Goal: Information Seeking & Learning: Compare options

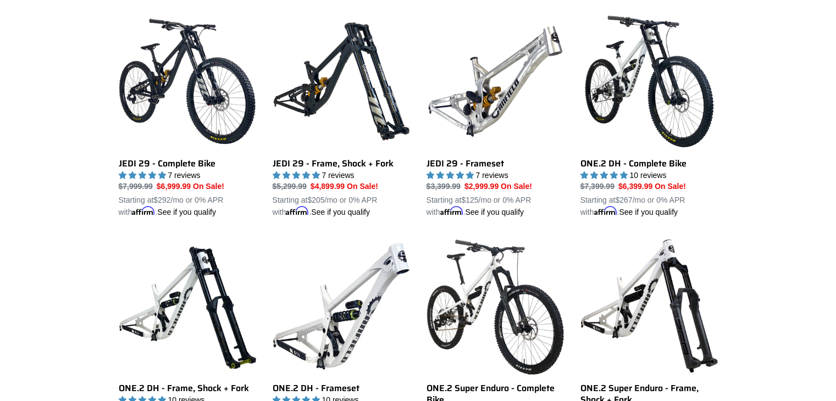
scroll to position [786, 0]
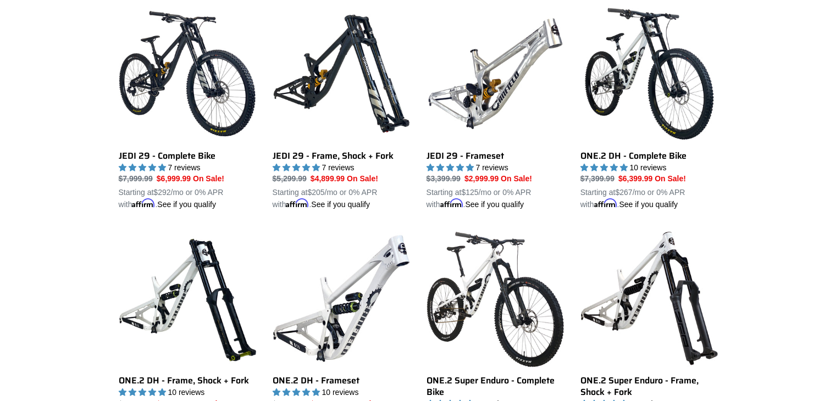
drag, startPoint x: 0, startPoint y: 0, endPoint x: 844, endPoint y: 202, distance: 867.5
click at [836, 202] on html "Canfield Bikes | Performance Mountain Bikes | MTB For Sale Skip to content Subm…" at bounding box center [418, 336] width 836 height 2244
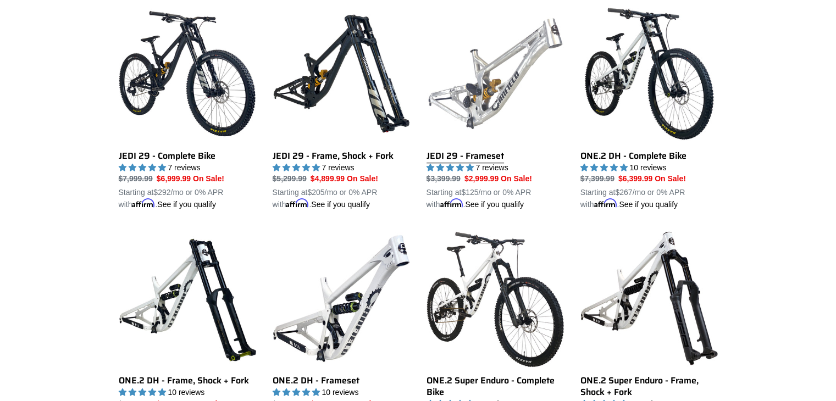
click at [452, 154] on link "JEDI 29 - Frameset" at bounding box center [495, 108] width 137 height 206
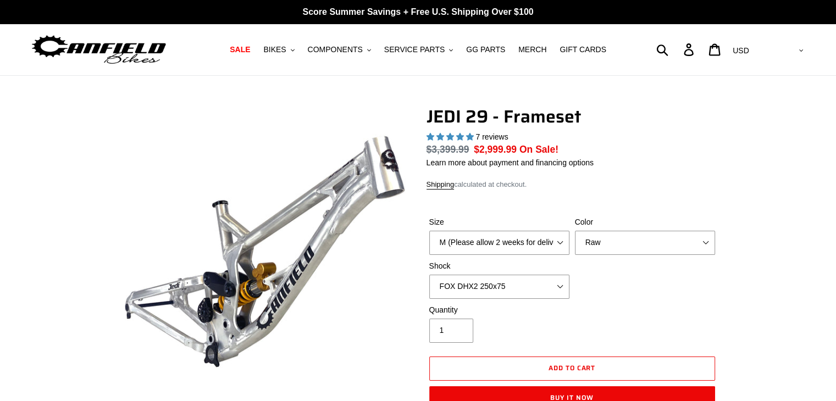
select select "highest-rating"
click at [516, 234] on select "M (Please allow 2 weeks for delivery) L (Please allow 2 weeks for delivery) XL" at bounding box center [499, 243] width 140 height 24
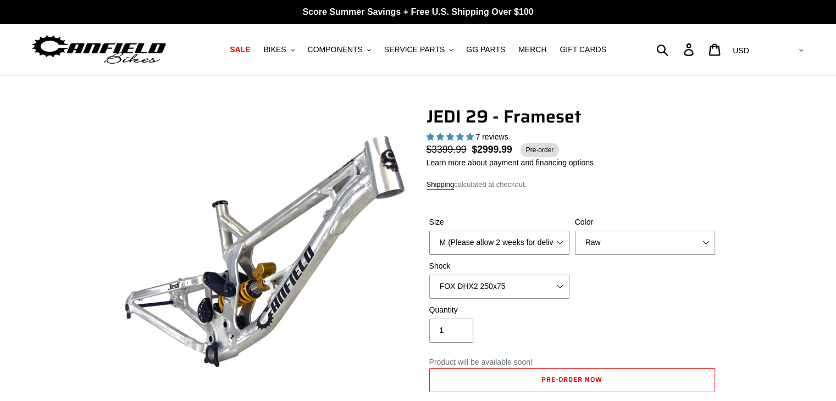
select select "L (Please allow 2 weeks for delivery)"
click at [429, 231] on select "M (Please allow 2 weeks for delivery) L (Please allow 2 weeks for delivery) XL" at bounding box center [499, 243] width 140 height 24
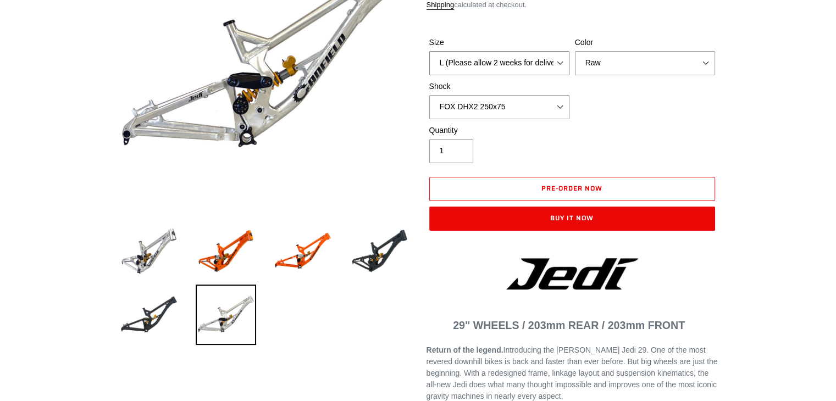
scroll to position [176, 0]
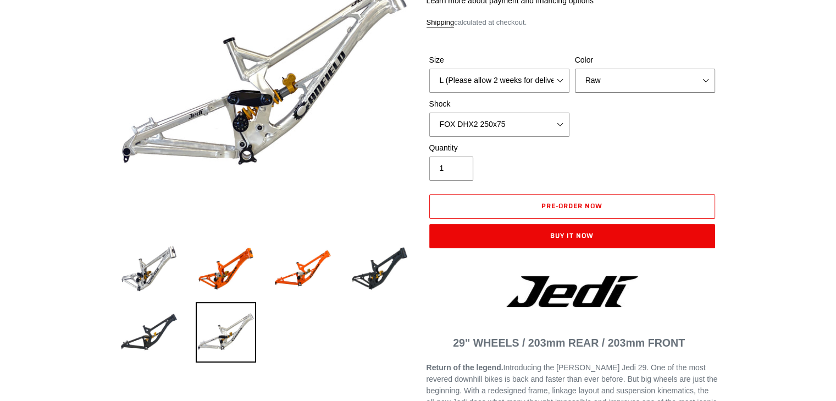
click at [668, 86] on select "Orange Raw Stealth Black" at bounding box center [645, 81] width 140 height 24
click at [575, 69] on select "Orange Raw Stealth Black" at bounding box center [645, 81] width 140 height 24
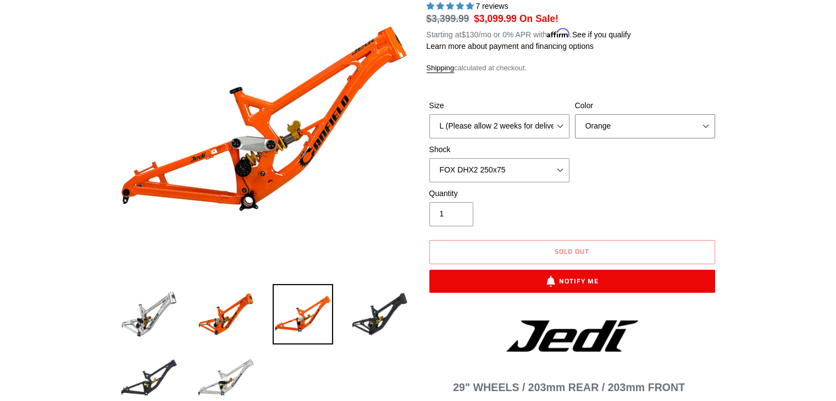
scroll to position [122, 0]
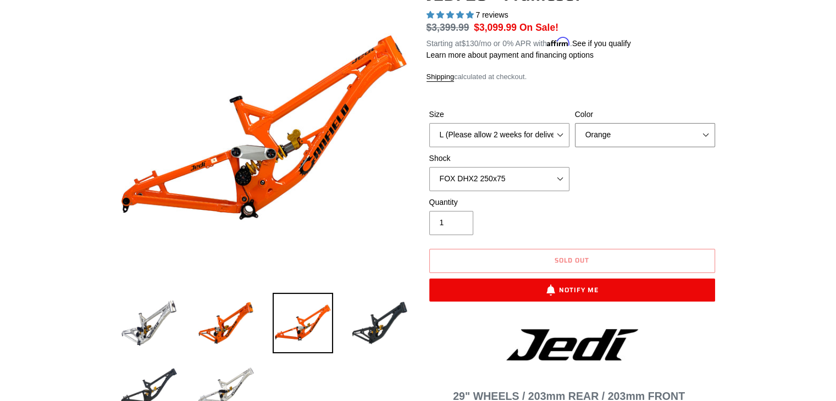
click at [689, 137] on select "Orange Raw Stealth Black" at bounding box center [645, 135] width 140 height 24
select select "Raw"
click at [575, 123] on select "Orange Raw Stealth Black" at bounding box center [645, 135] width 140 height 24
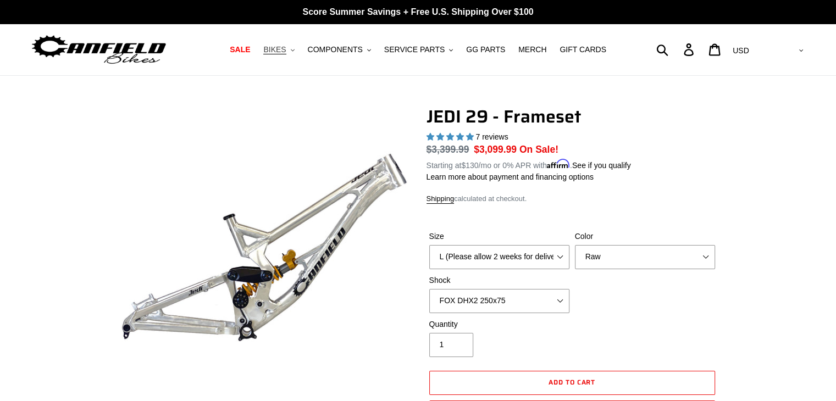
click at [286, 54] on span "BIKES" at bounding box center [274, 49] width 23 height 9
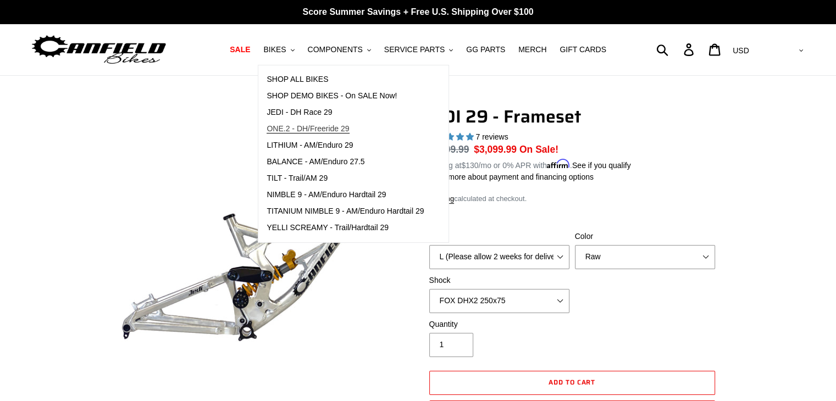
click at [349, 130] on span "ONE.2 - DH/Freeride 29" at bounding box center [308, 128] width 82 height 9
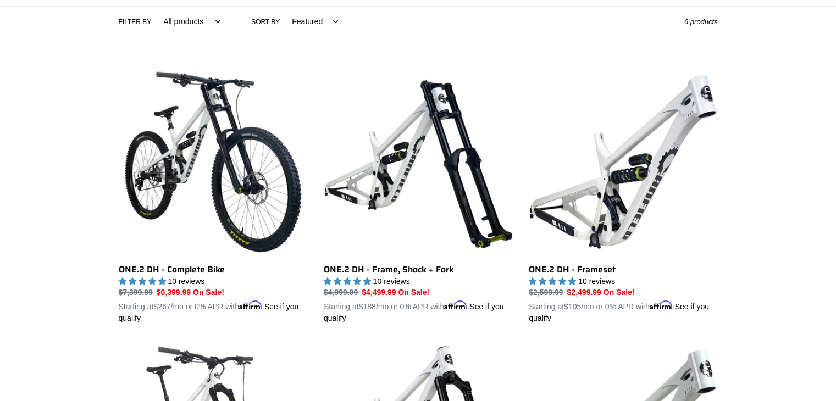
scroll to position [274, 0]
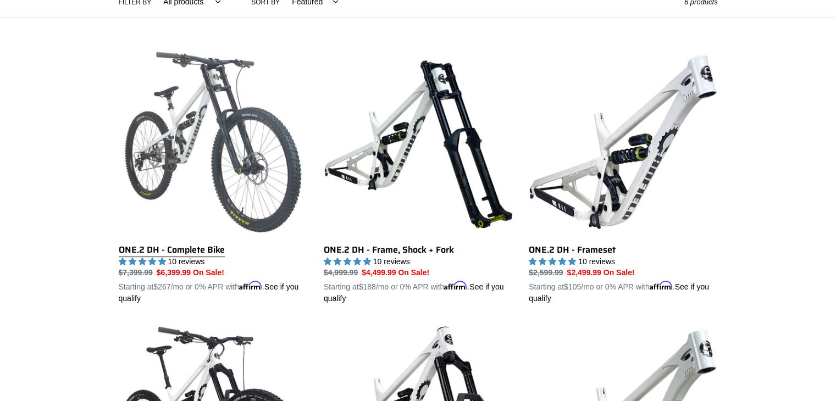
click at [203, 248] on link "ONE.2 DH - Complete Bike" at bounding box center [213, 176] width 189 height 257
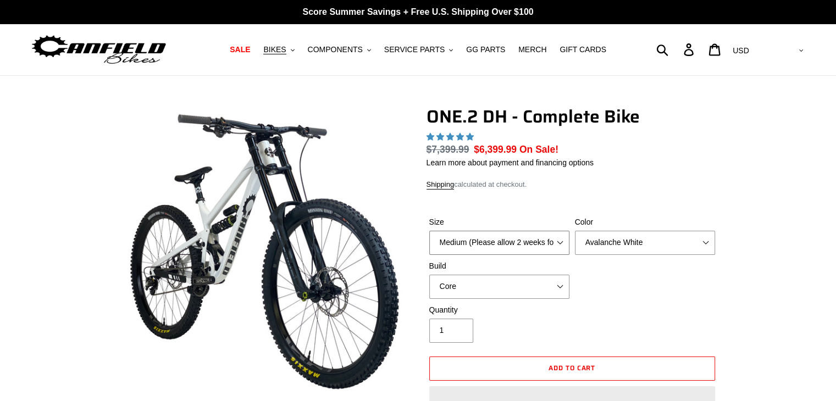
click at [545, 244] on select "Medium (Please allow 2 weeks for delivery) Large (Sold Out)" at bounding box center [499, 243] width 140 height 24
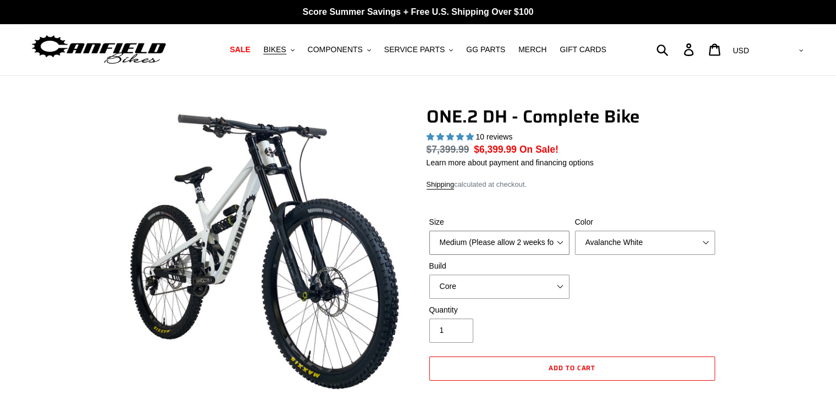
select select "highest-rating"
select select "Large (Sold Out)"
click at [429, 231] on select "Medium (Please allow 2 weeks for delivery) Large (Sold Out)" at bounding box center [499, 243] width 140 height 24
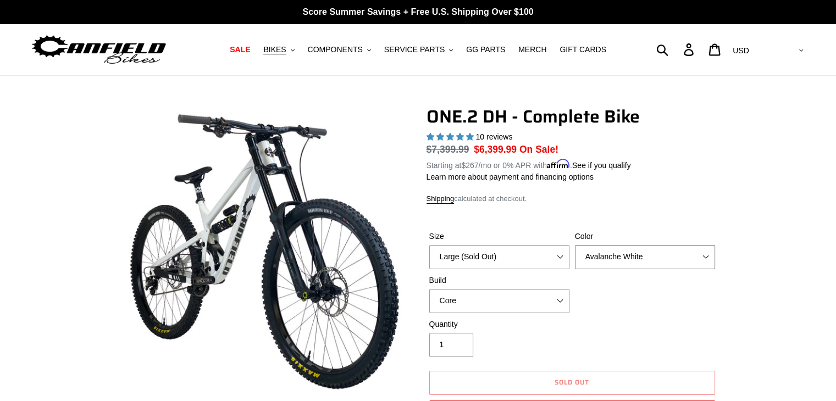
click at [609, 248] on select "Avalanche White Bentonite Grey" at bounding box center [645, 257] width 140 height 24
select select "Bentonite Grey"
click at [575, 245] on select "Avalanche White Bentonite Grey" at bounding box center [645, 257] width 140 height 24
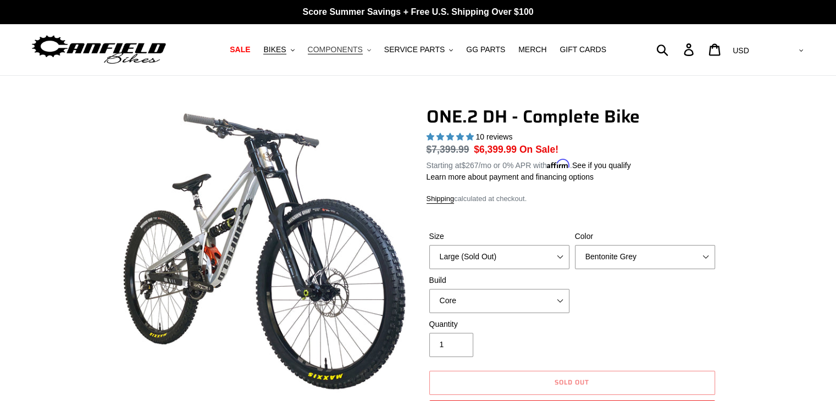
click at [355, 53] on span "COMPONENTS" at bounding box center [335, 49] width 55 height 9
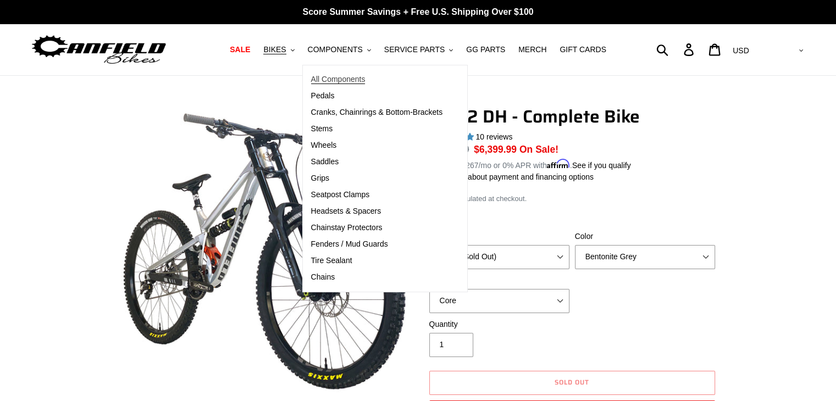
click at [355, 78] on span "All Components" at bounding box center [338, 79] width 54 height 9
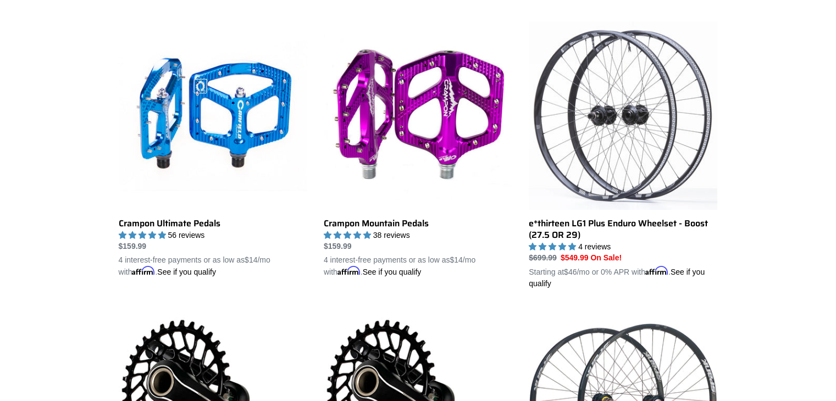
scroll to position [312, 0]
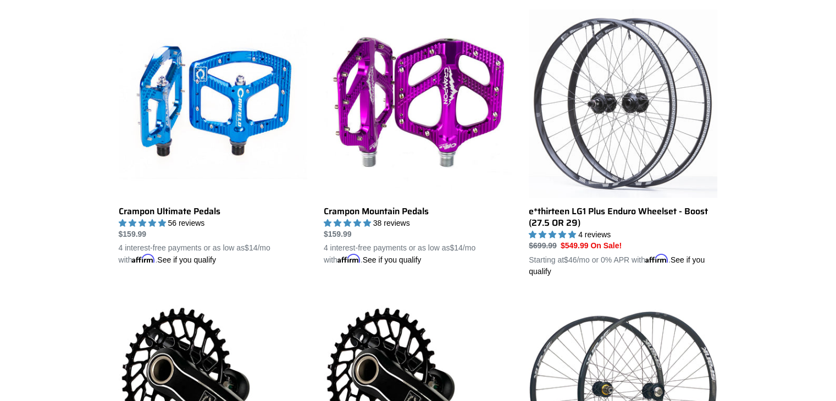
drag, startPoint x: 841, startPoint y: 17, endPoint x: 844, endPoint y: 69, distance: 51.7
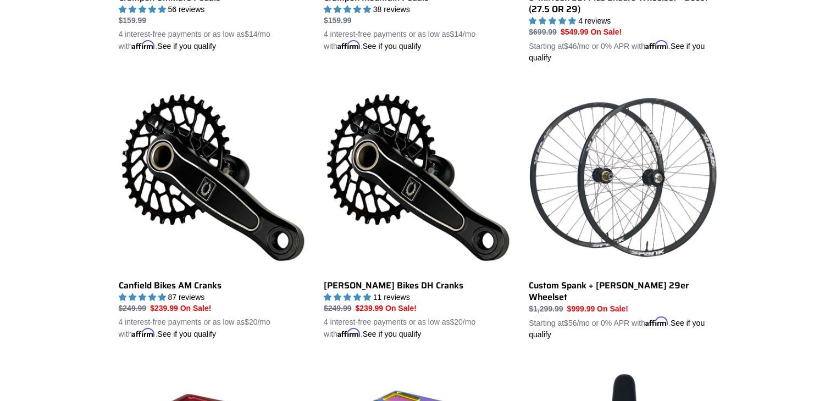
scroll to position [532, 0]
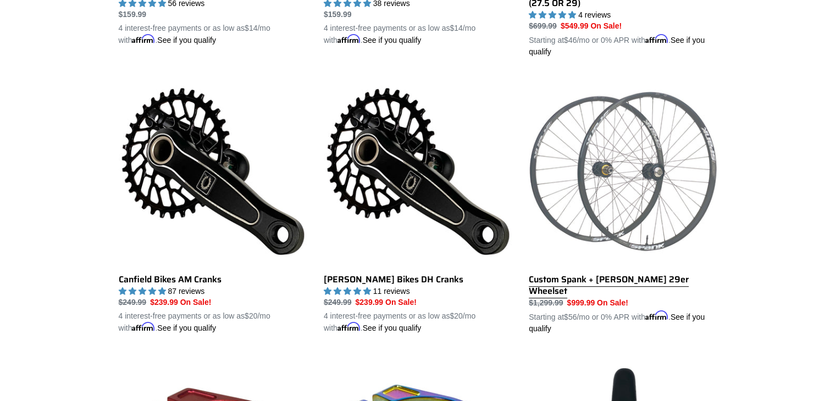
click at [673, 275] on link "Custom Spank + [PERSON_NAME] 29er Wheelset" at bounding box center [623, 205] width 189 height 257
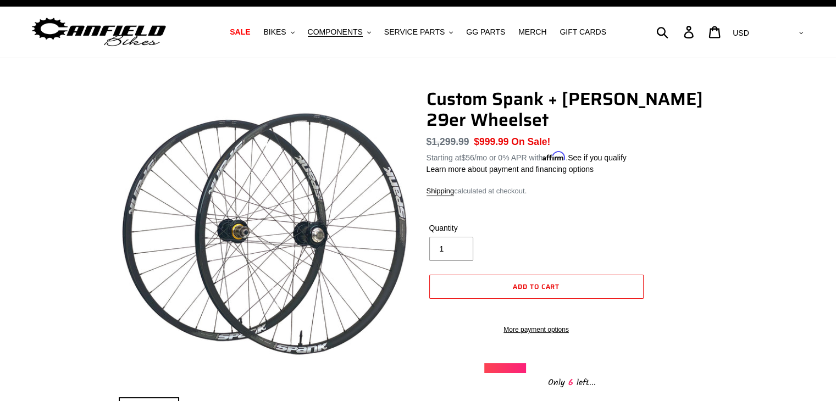
scroll to position [18, 0]
